Goal: Information Seeking & Learning: Learn about a topic

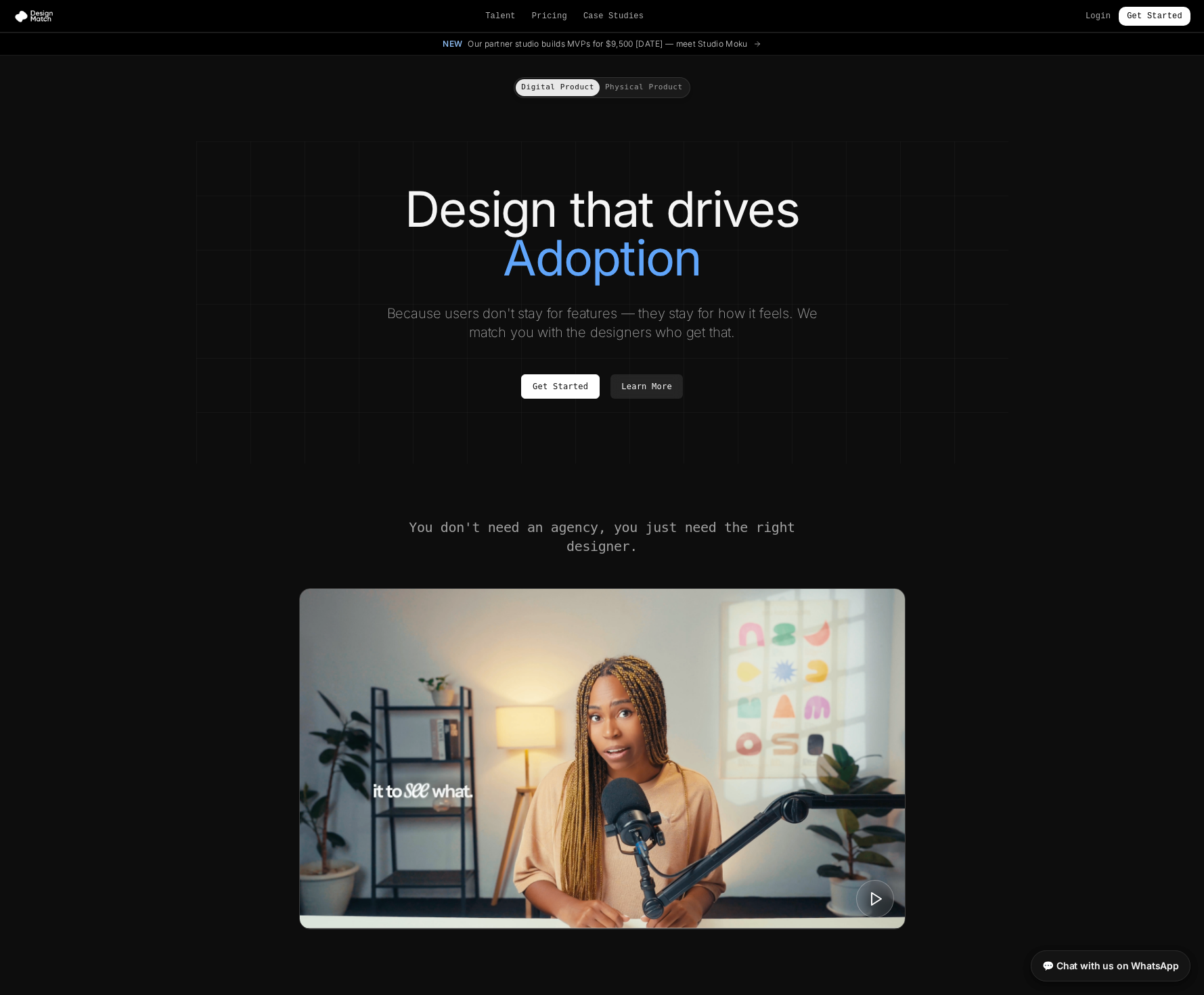
click at [666, 86] on button "Physical Product" at bounding box center [644, 87] width 89 height 17
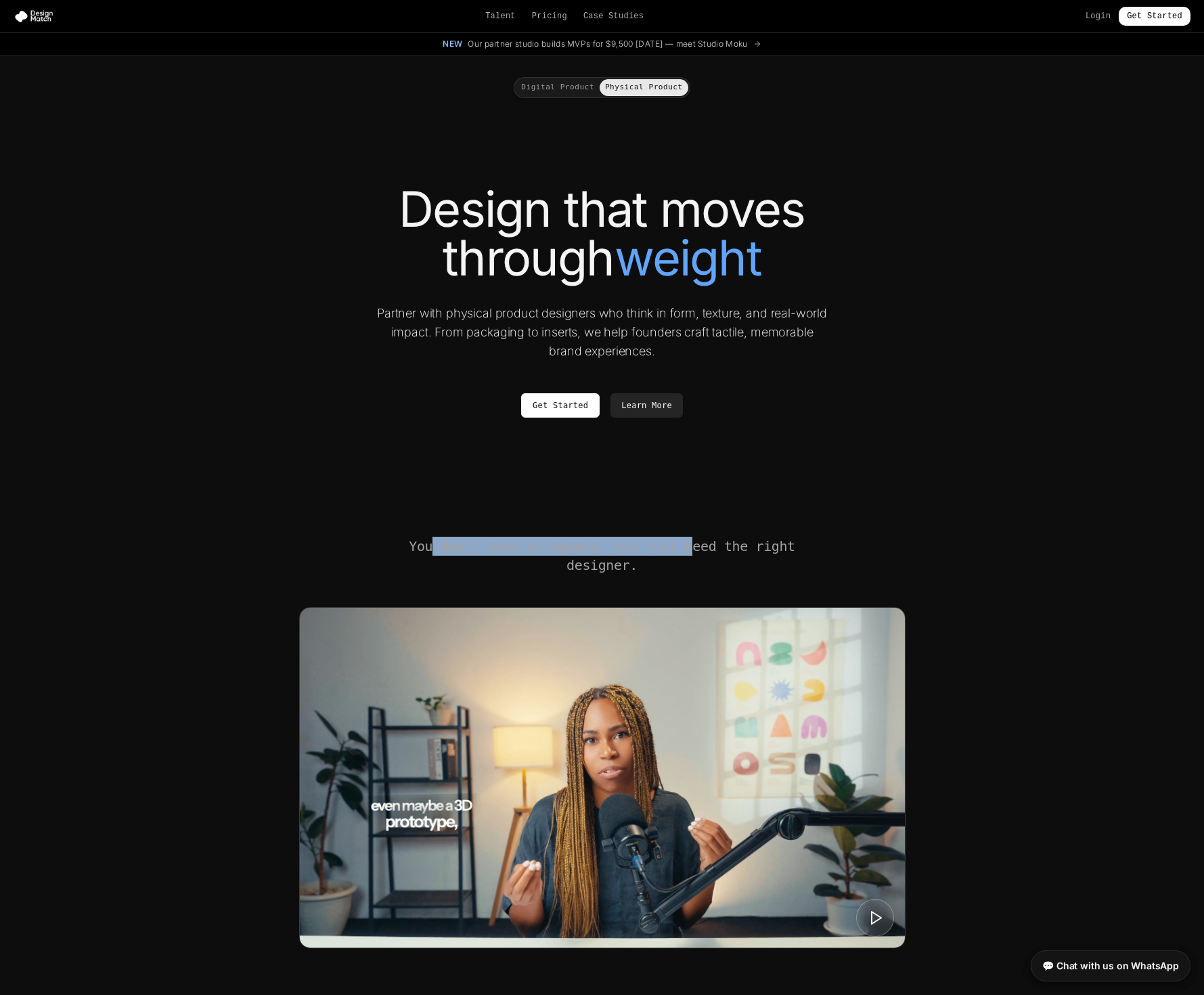
drag, startPoint x: 449, startPoint y: 542, endPoint x: 689, endPoint y: 542, distance: 240.0
click at [689, 542] on h2 "You don't need an agency, you just need the right designer." at bounding box center [602, 556] width 390 height 38
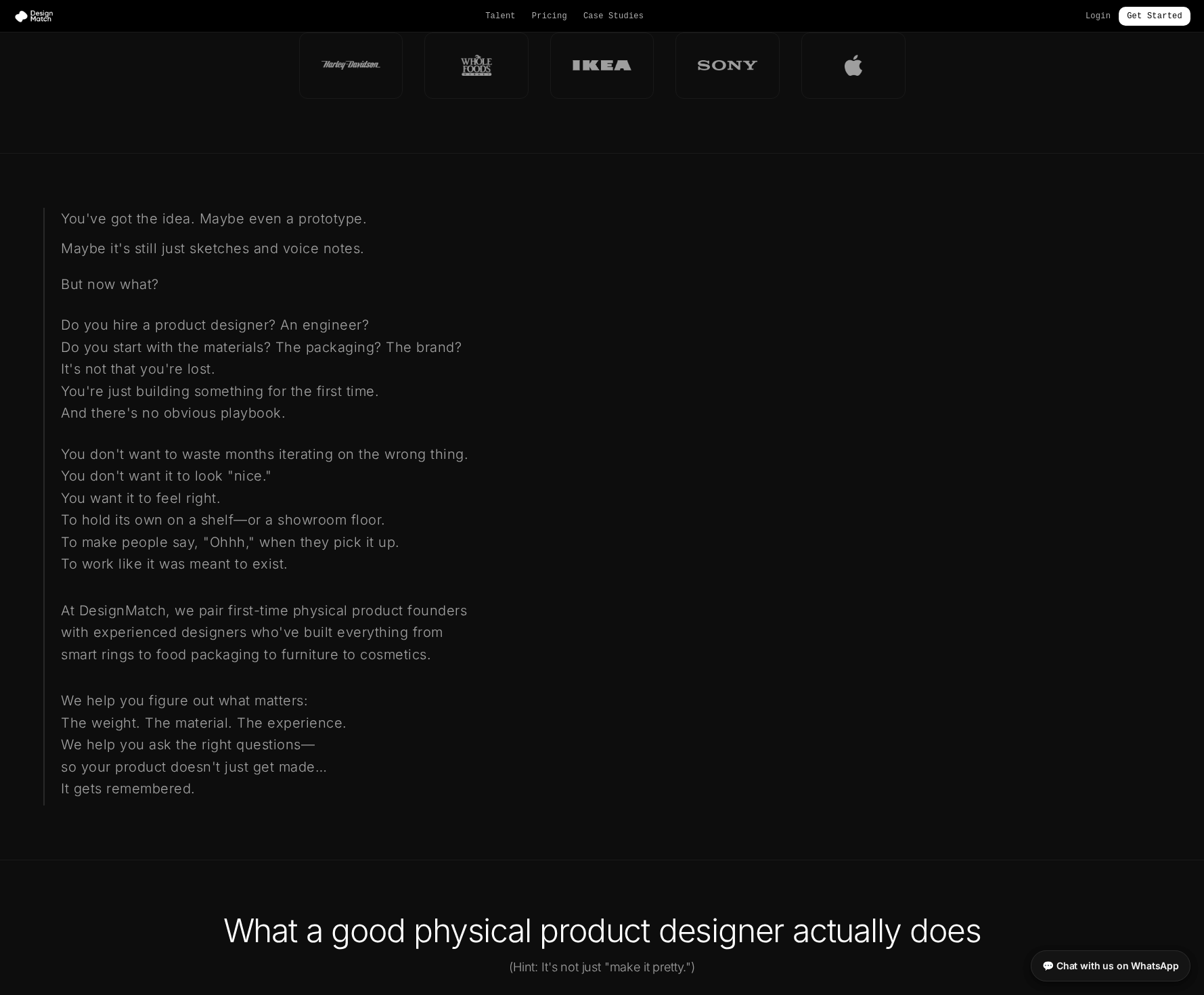
scroll to position [1107, 0]
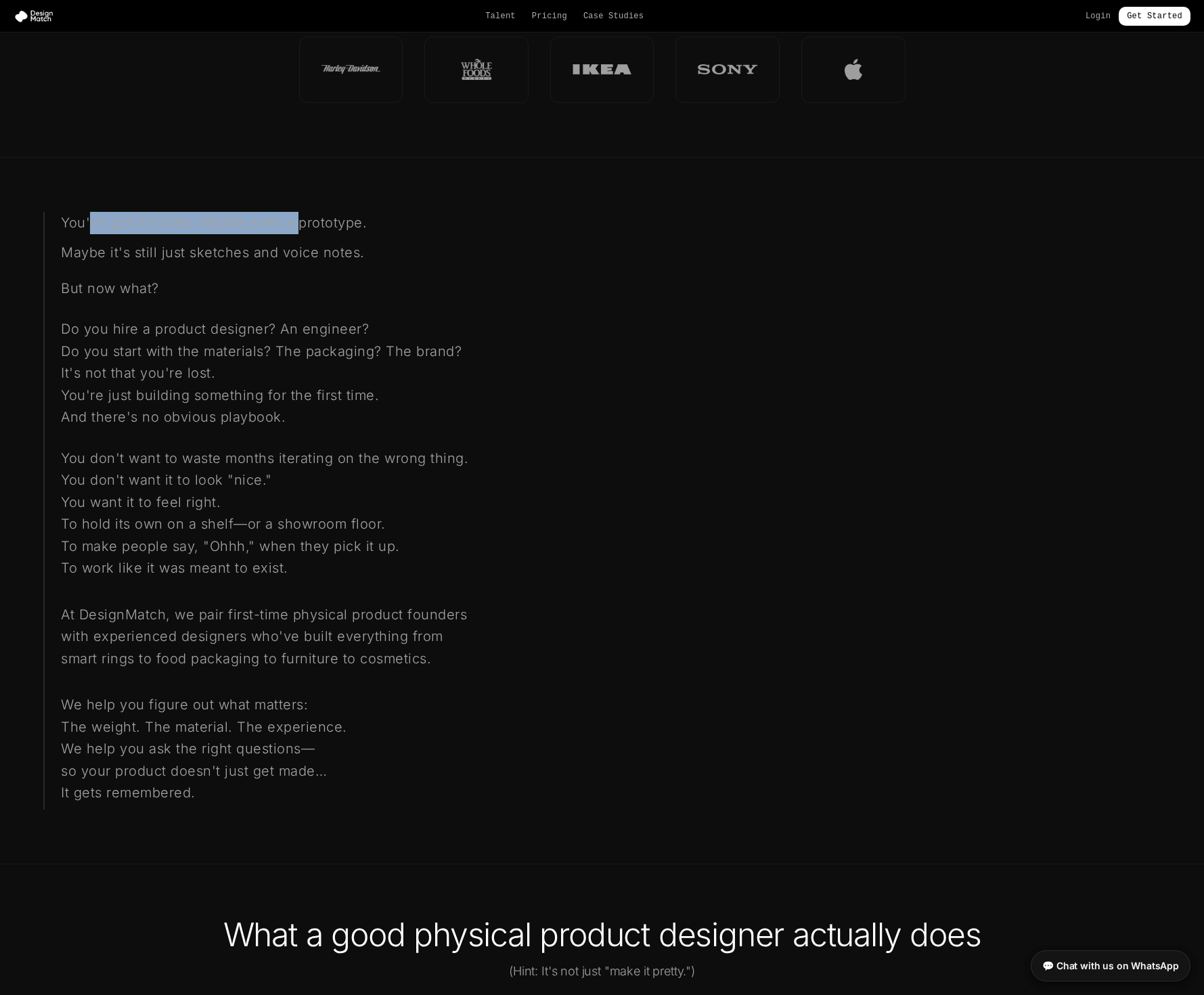
drag, startPoint x: 149, startPoint y: 219, endPoint x: 294, endPoint y: 226, distance: 145.2
click at [294, 226] on p "You've got the idea. Maybe even a prototype." at bounding box center [290, 222] width 459 height 23
click at [295, 226] on p "You've got the idea. Maybe even a prototype." at bounding box center [290, 222] width 459 height 23
drag, startPoint x: 86, startPoint y: 251, endPoint x: 174, endPoint y: 248, distance: 88.1
click at [174, 248] on p "Maybe it's still just sketches and voice notes." at bounding box center [290, 253] width 459 height 23
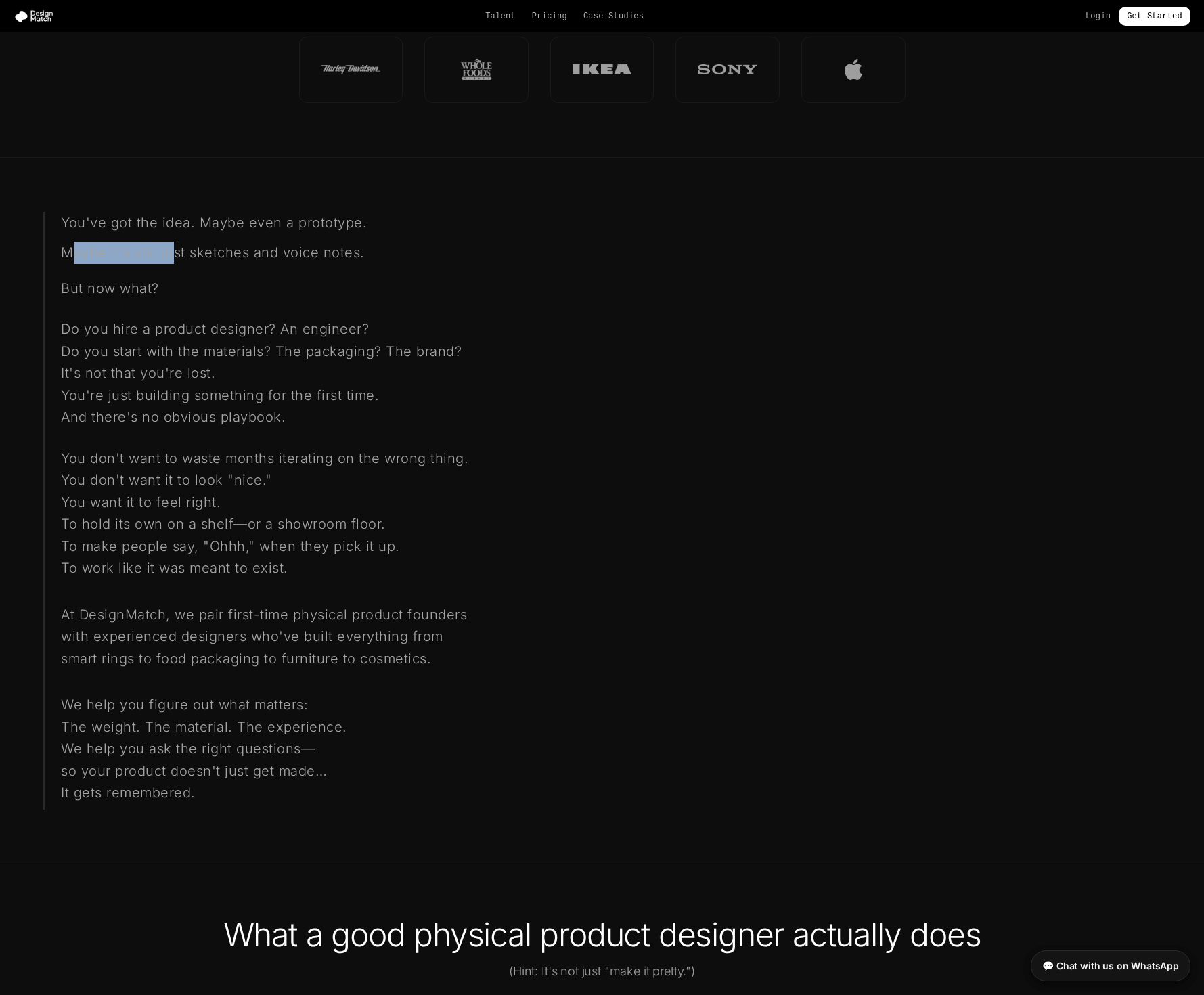
click at [175, 248] on p "Maybe it's still just sketches and voice notes." at bounding box center [290, 253] width 459 height 23
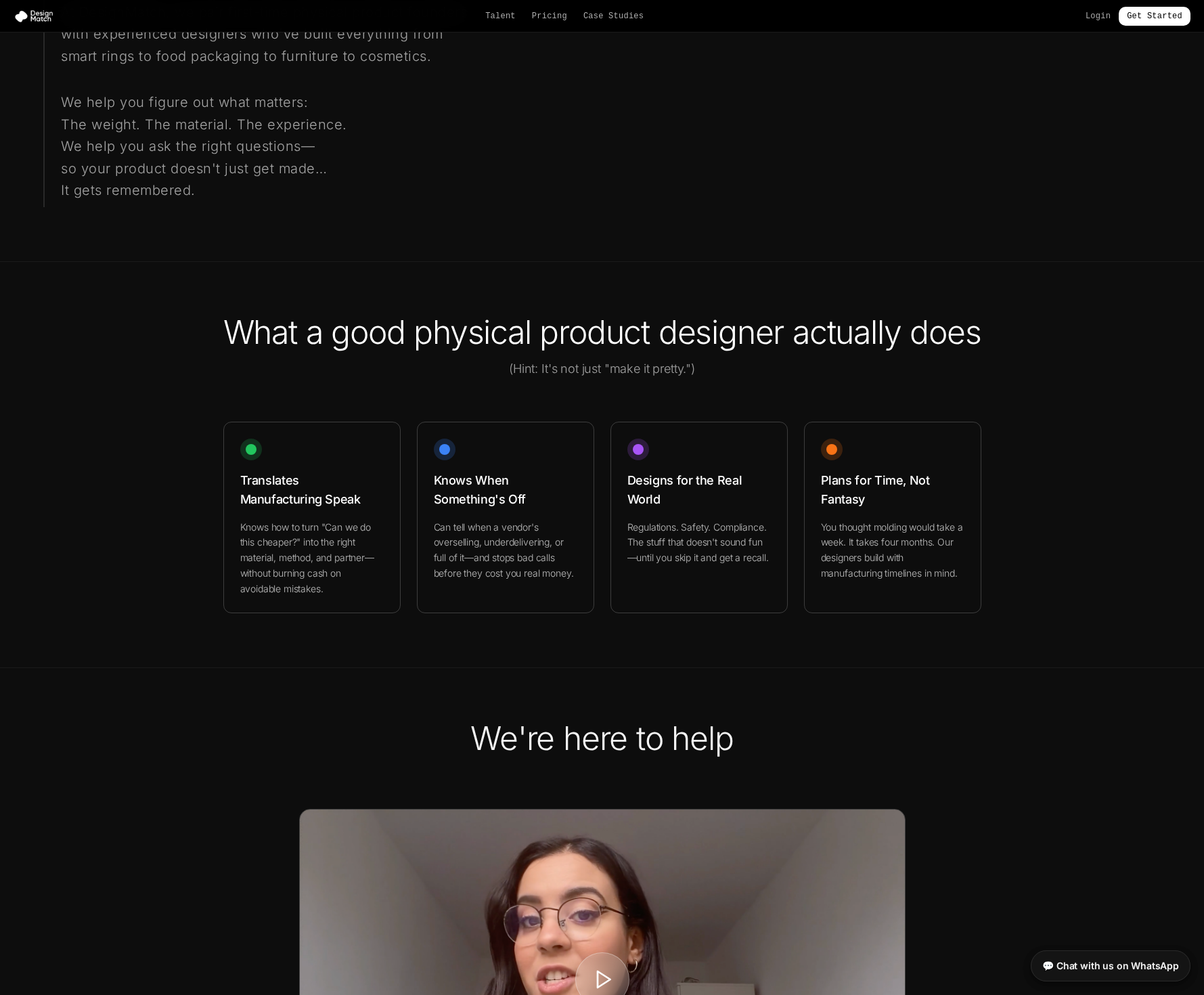
scroll to position [1711, 0]
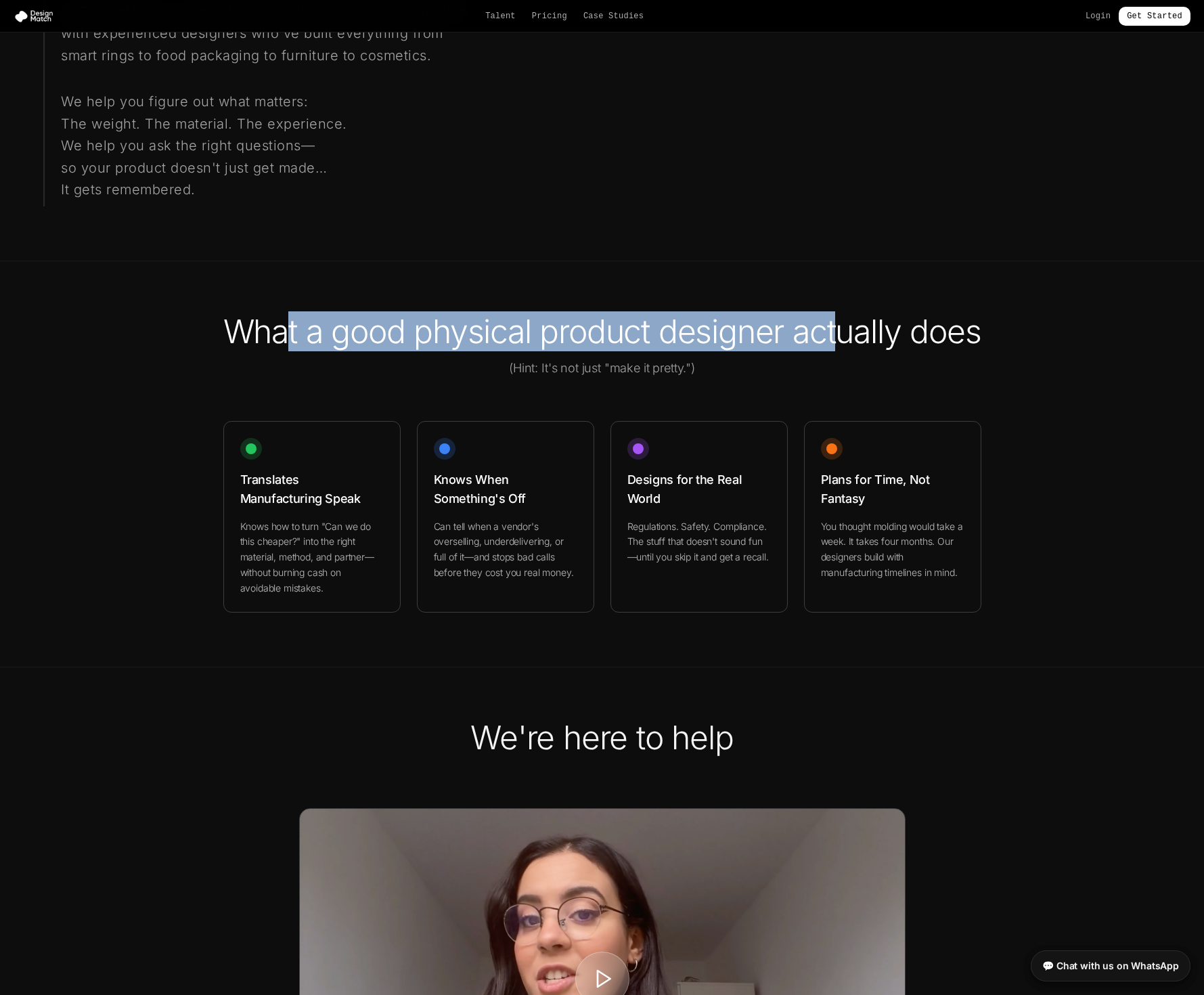
drag, startPoint x: 321, startPoint y: 322, endPoint x: 876, endPoint y: 322, distance: 555.0
click at [876, 322] on h2 "What a good physical product designer actually does" at bounding box center [602, 332] width 758 height 33
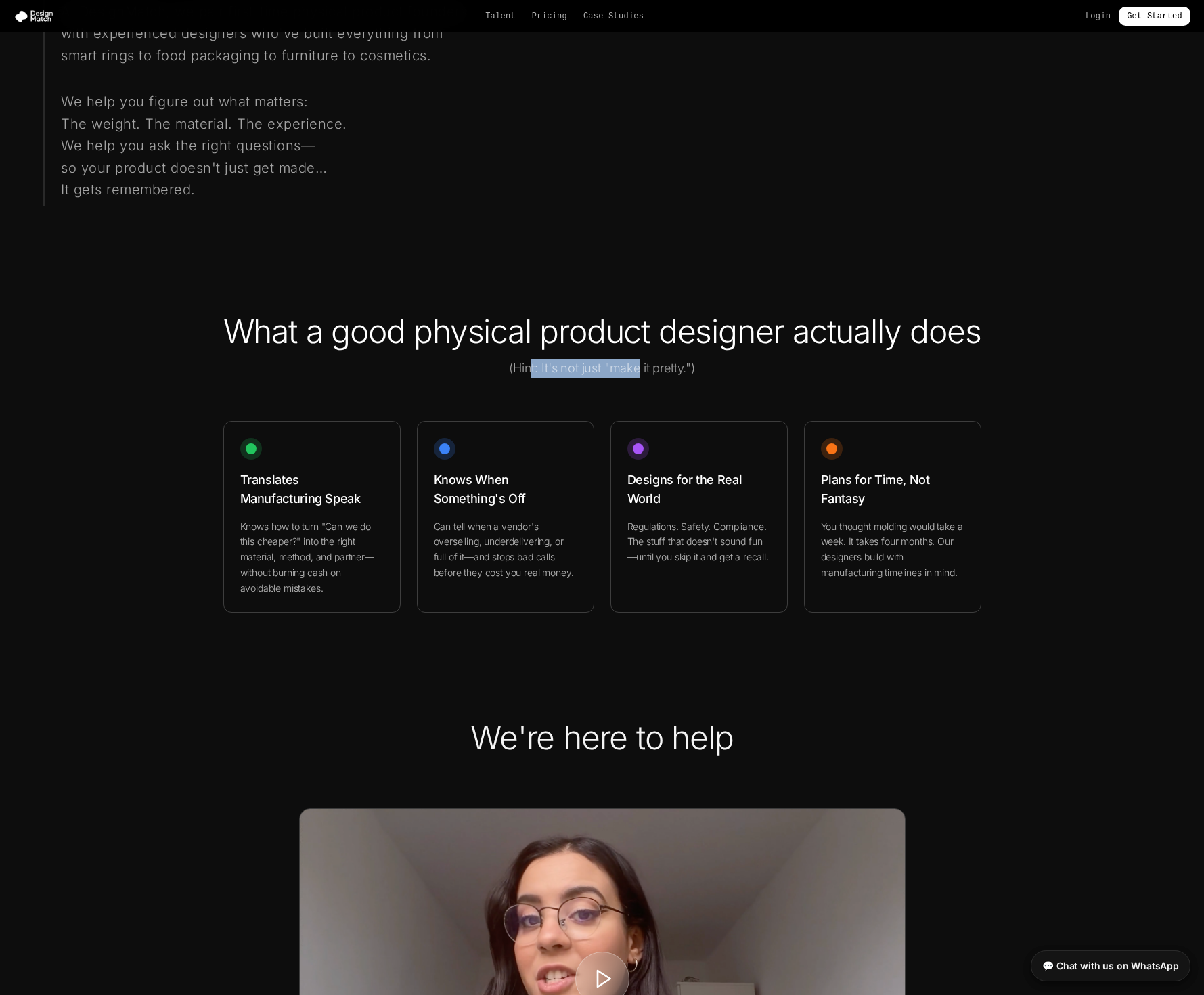
drag, startPoint x: 576, startPoint y: 396, endPoint x: 640, endPoint y: 397, distance: 64.0
click at [640, 378] on p "(Hint: It's not just "make it pretty.")" at bounding box center [602, 368] width 455 height 19
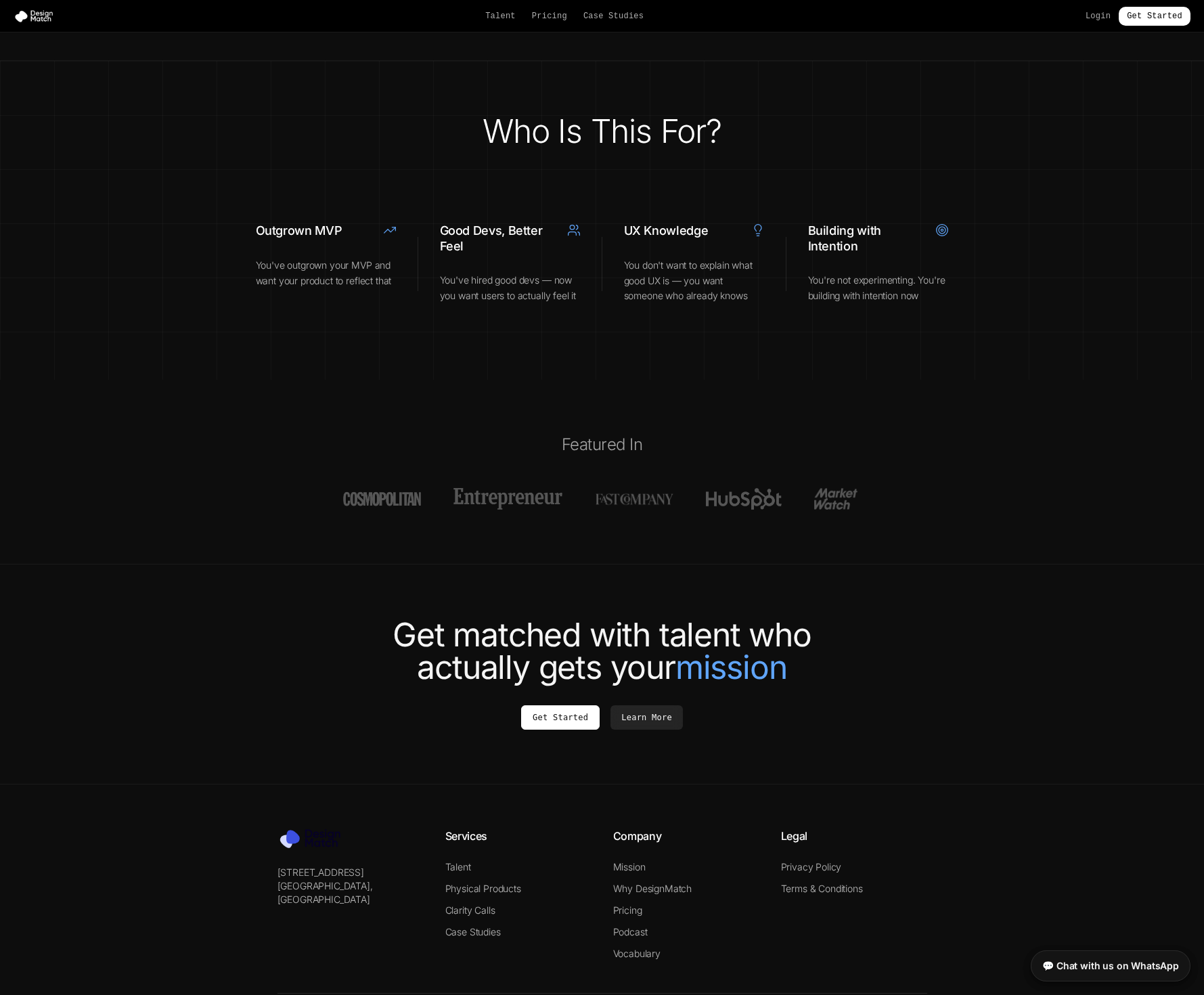
scroll to position [2973, 0]
